Goal: Transaction & Acquisition: Download file/media

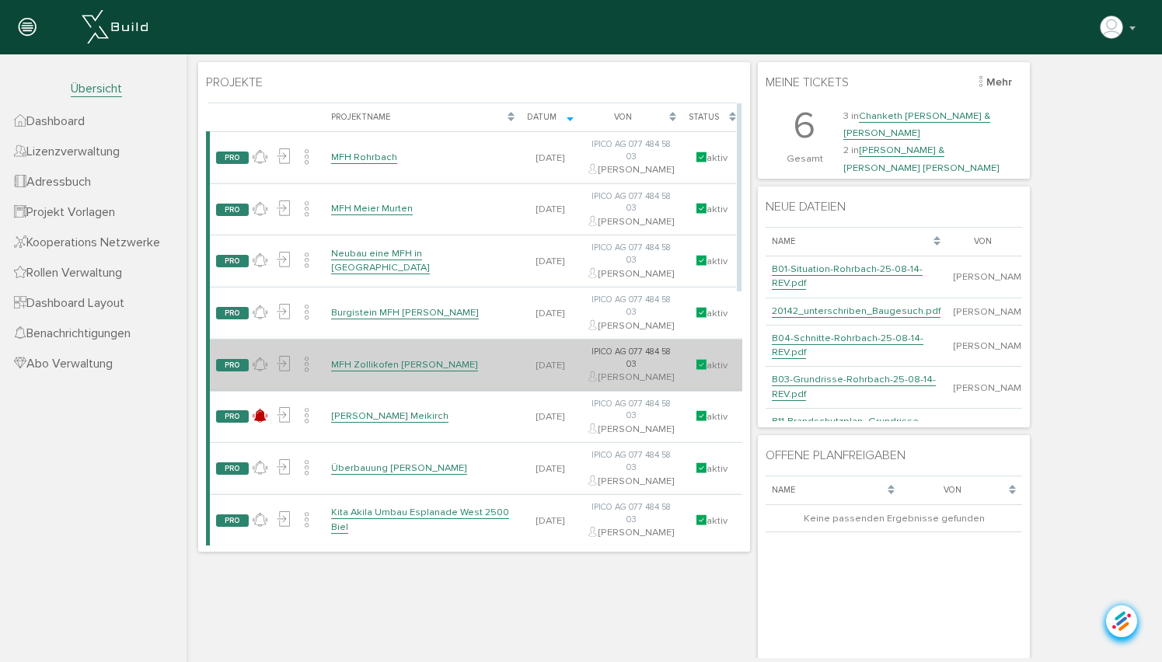
click at [390, 372] on link "MFH Zollikofen [PERSON_NAME]" at bounding box center [404, 364] width 147 height 13
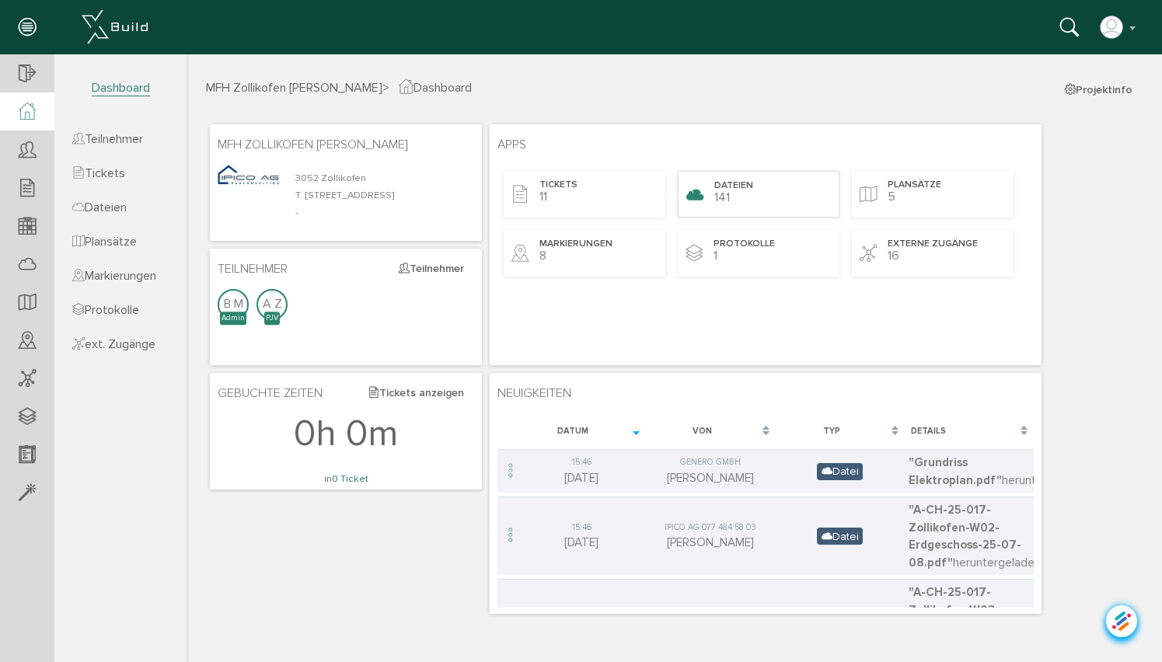
click at [725, 193] on span "141" at bounding box center [722, 198] width 16 height 16
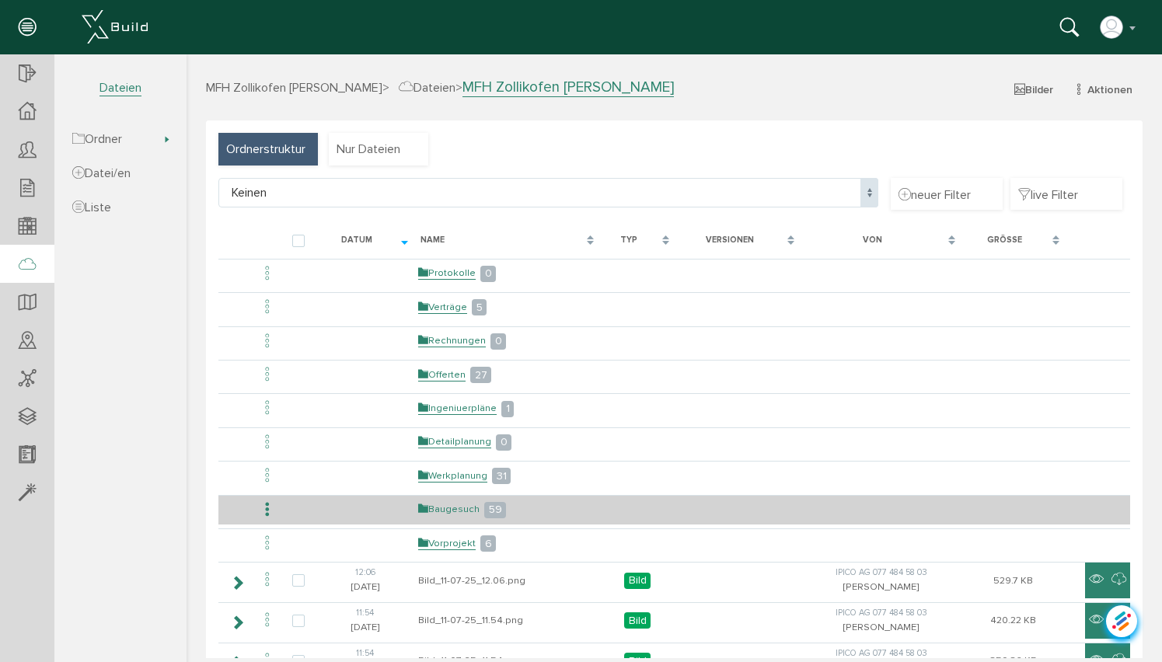
click at [456, 505] on link "Baugesuch" at bounding box center [448, 509] width 61 height 13
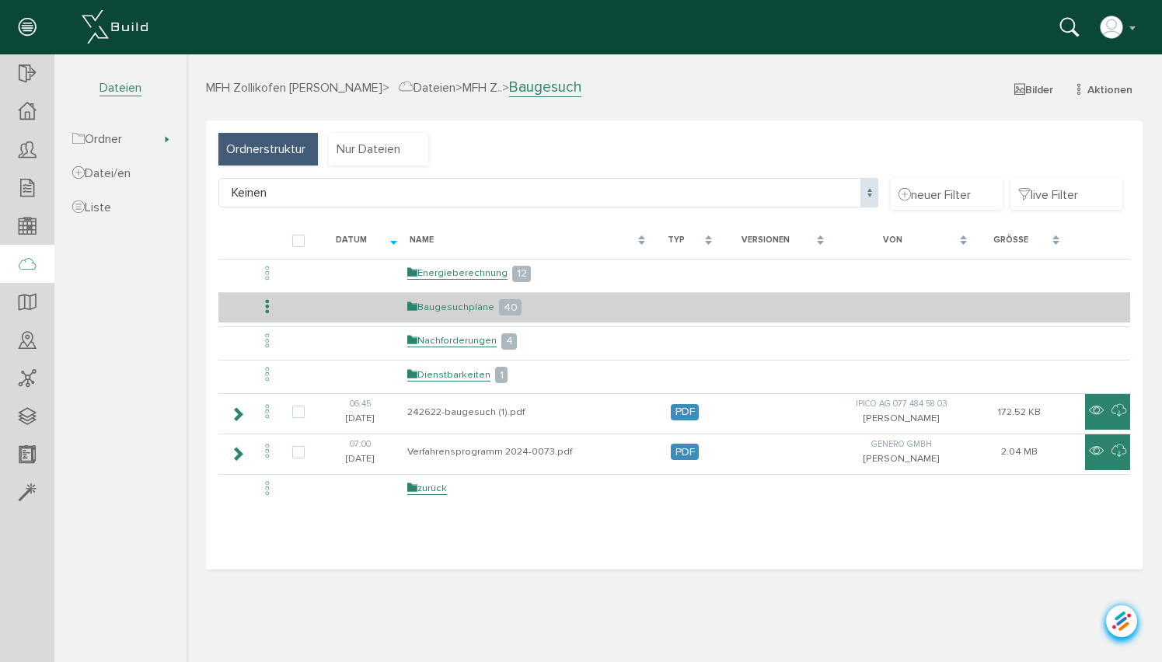
click at [459, 303] on link "Baugesuchpläne" at bounding box center [450, 307] width 87 height 13
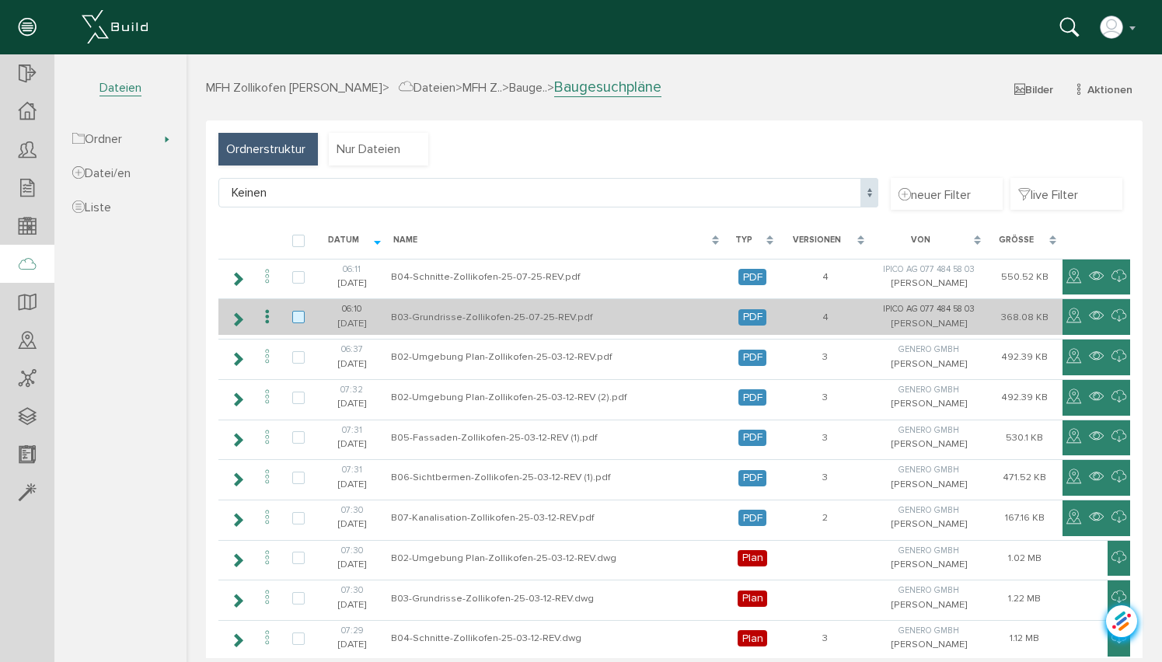
click at [302, 320] on label at bounding box center [301, 318] width 19 height 14
click at [302, 320] on input "checkbox" at bounding box center [297, 316] width 10 height 10
checkbox input "true"
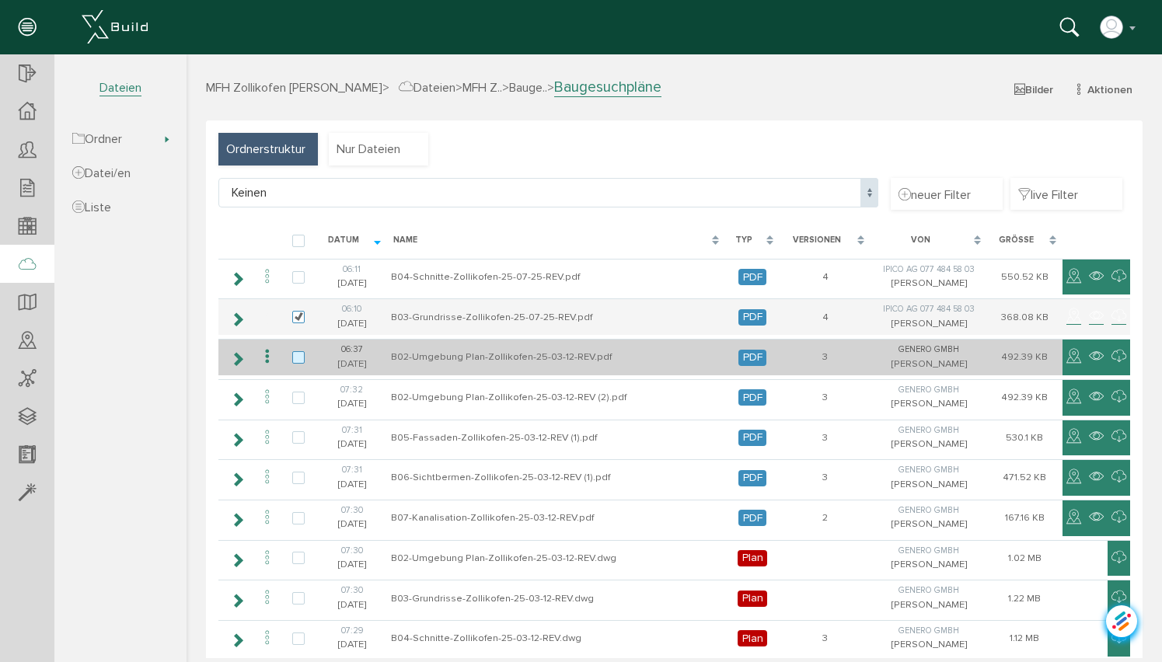
click at [296, 359] on label at bounding box center [301, 358] width 19 height 14
click at [296, 359] on input "checkbox" at bounding box center [297, 356] width 10 height 10
checkbox input "true"
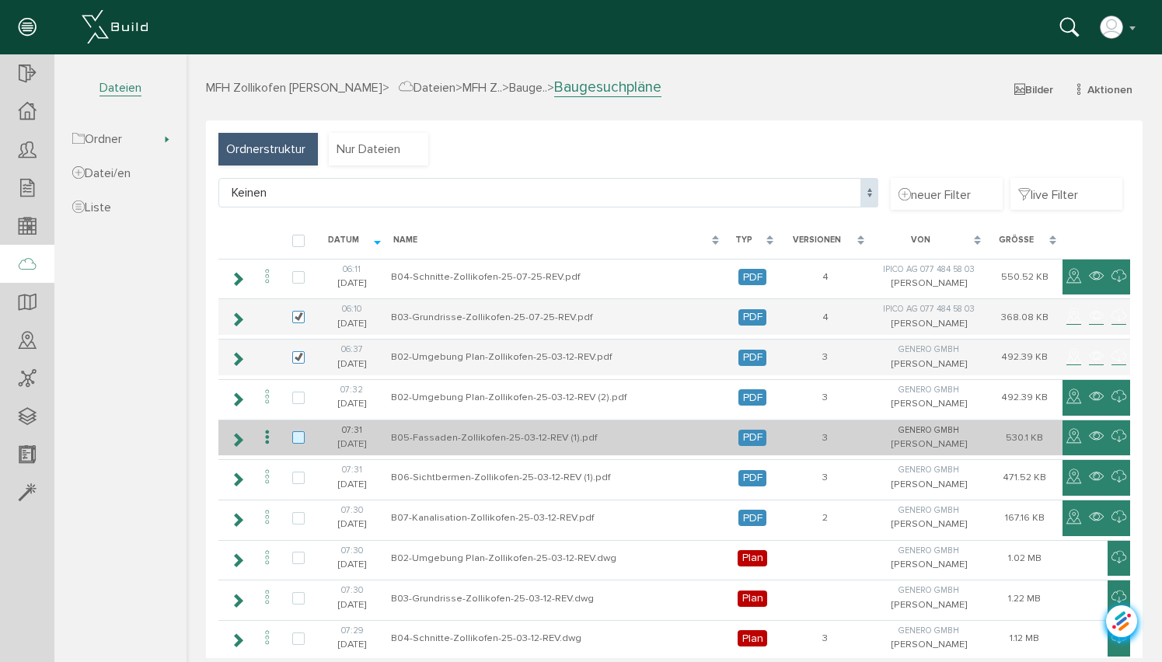
click at [296, 435] on label at bounding box center [301, 438] width 19 height 14
click at [296, 435] on input "checkbox" at bounding box center [297, 436] width 10 height 10
checkbox input "true"
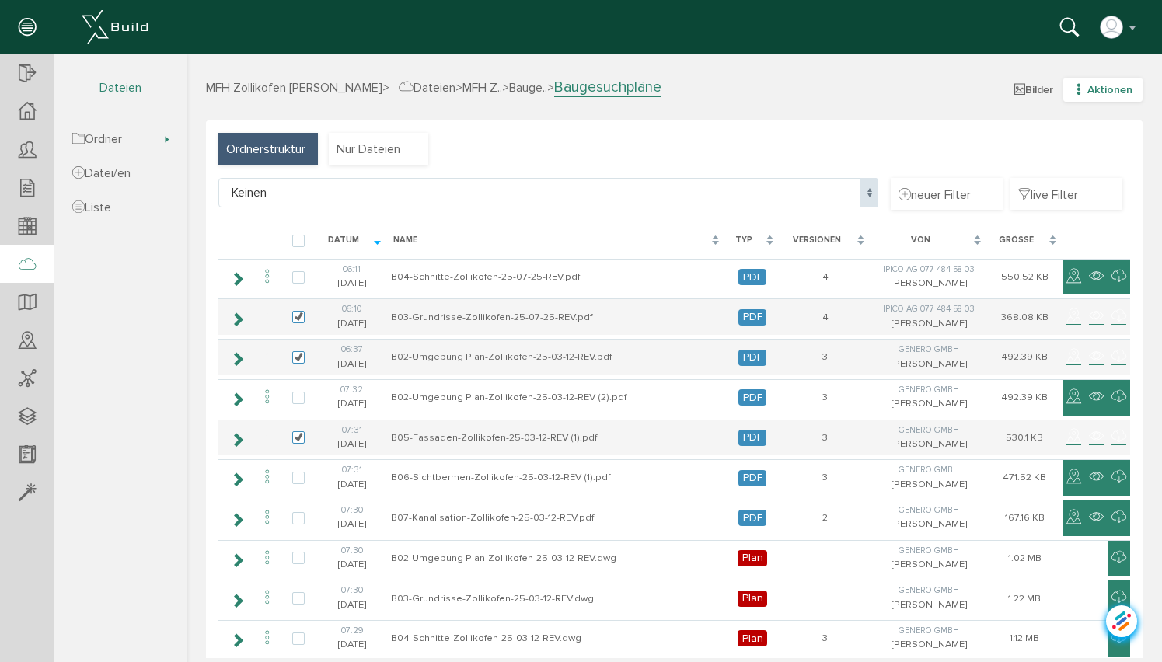
click at [1074, 86] on icon "button" at bounding box center [1079, 89] width 11 height 13
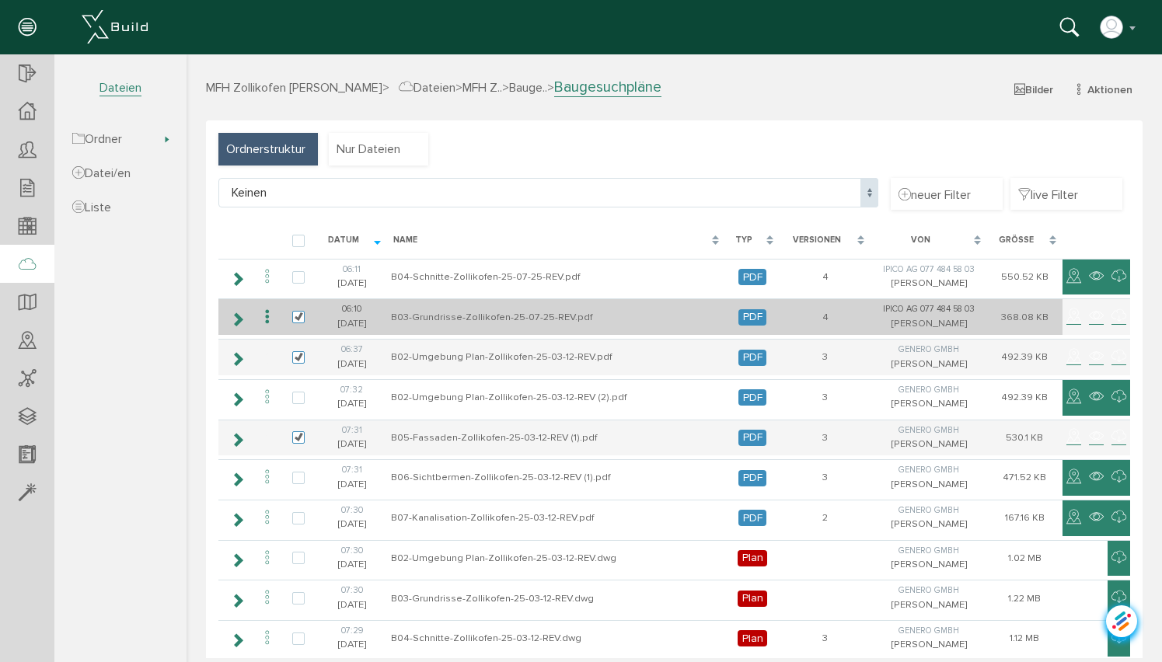
click at [269, 316] on icon at bounding box center [267, 317] width 19 height 21
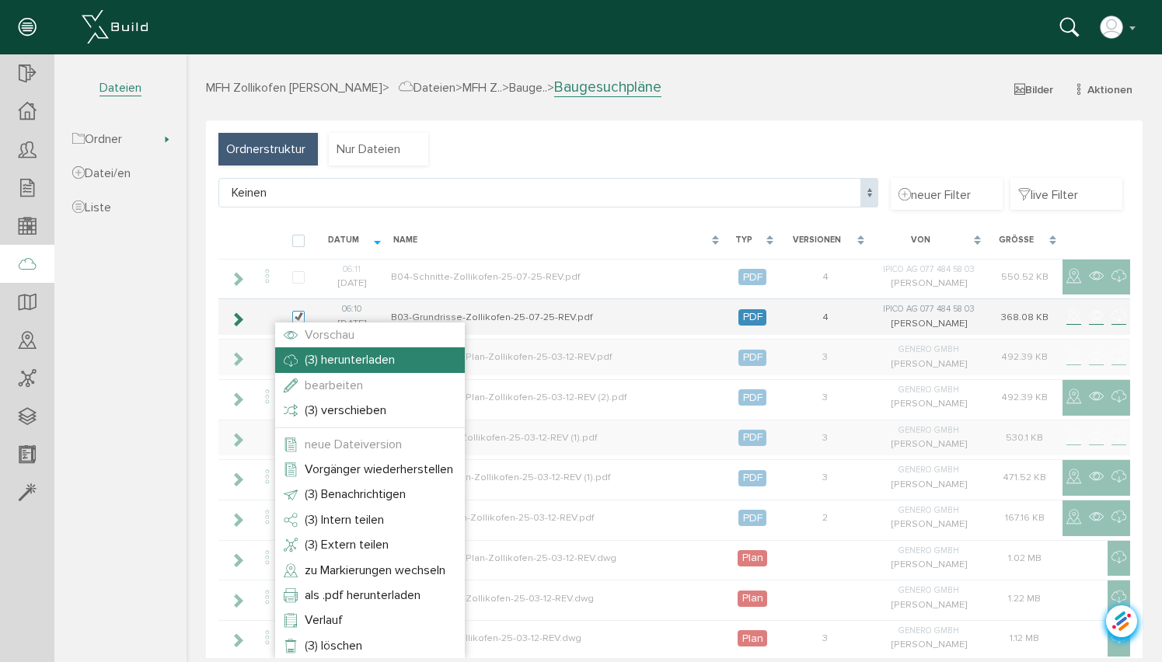
click at [318, 357] on span "(3) herunterladen" at bounding box center [350, 360] width 90 height 16
